Goal: Information Seeking & Learning: Learn about a topic

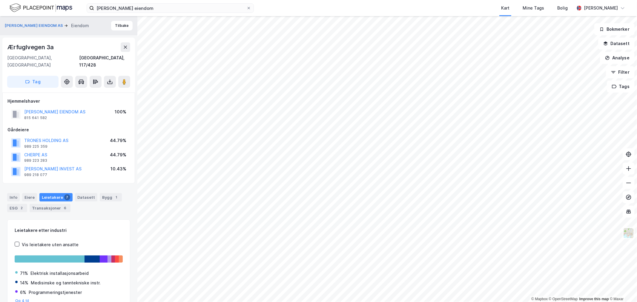
scroll to position [216, 0]
